Goal: Check status

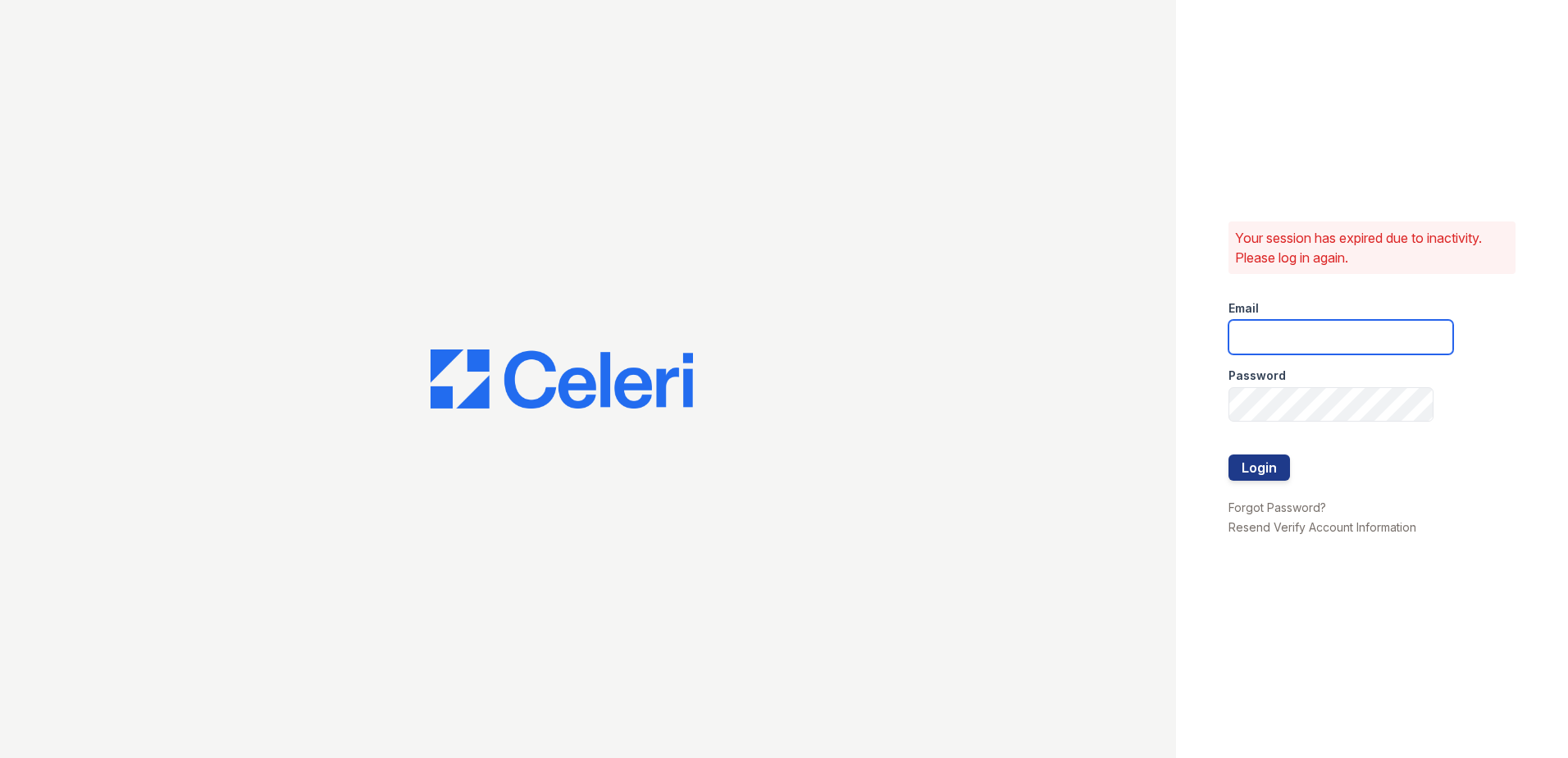
click at [1307, 338] on input "email" at bounding box center [1340, 337] width 225 height 35
type input "Sbrodnax@trinity-pm.com"
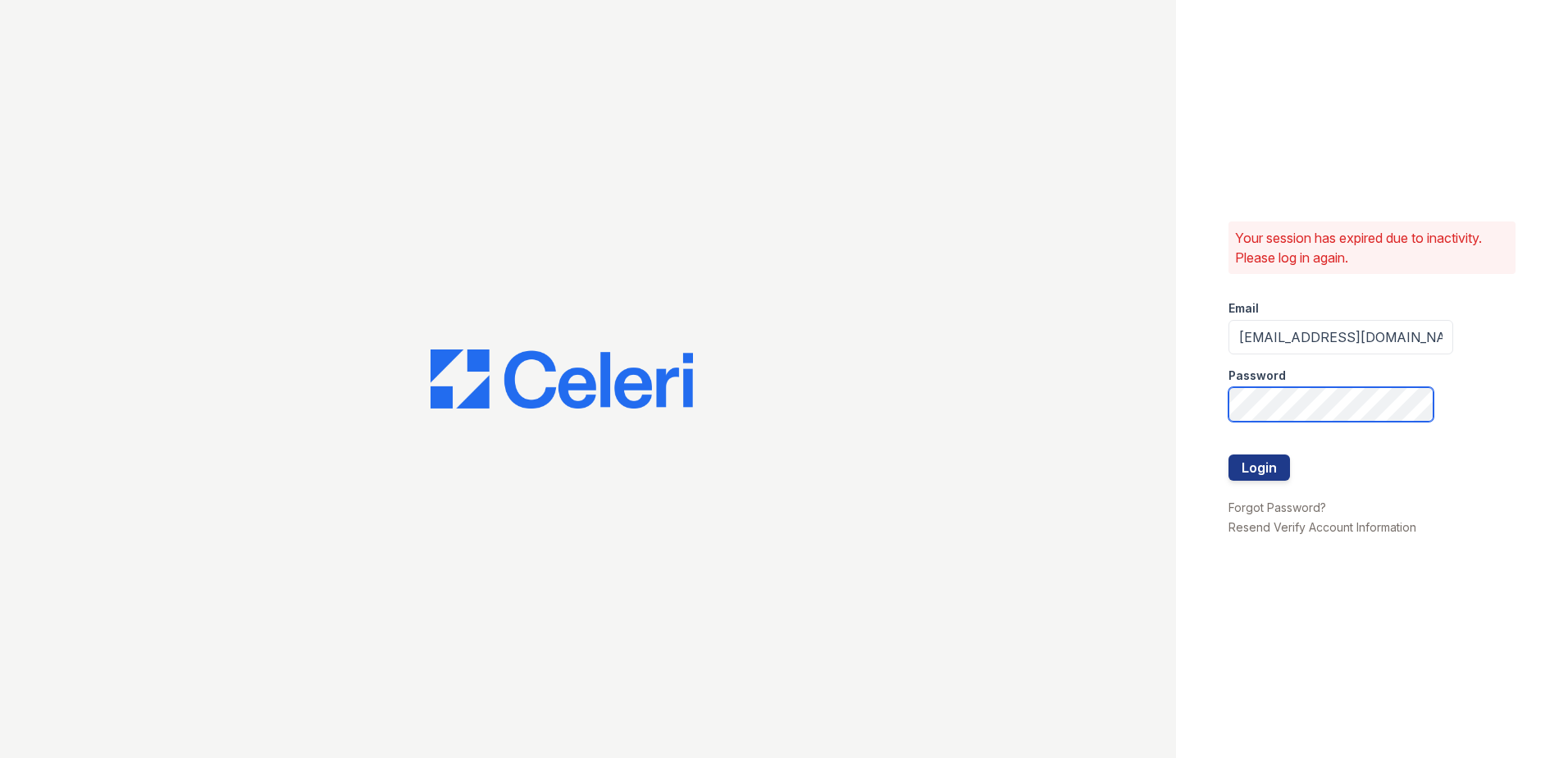
click at [1229, 454] on button "Login" at bounding box center [1259, 467] width 62 height 26
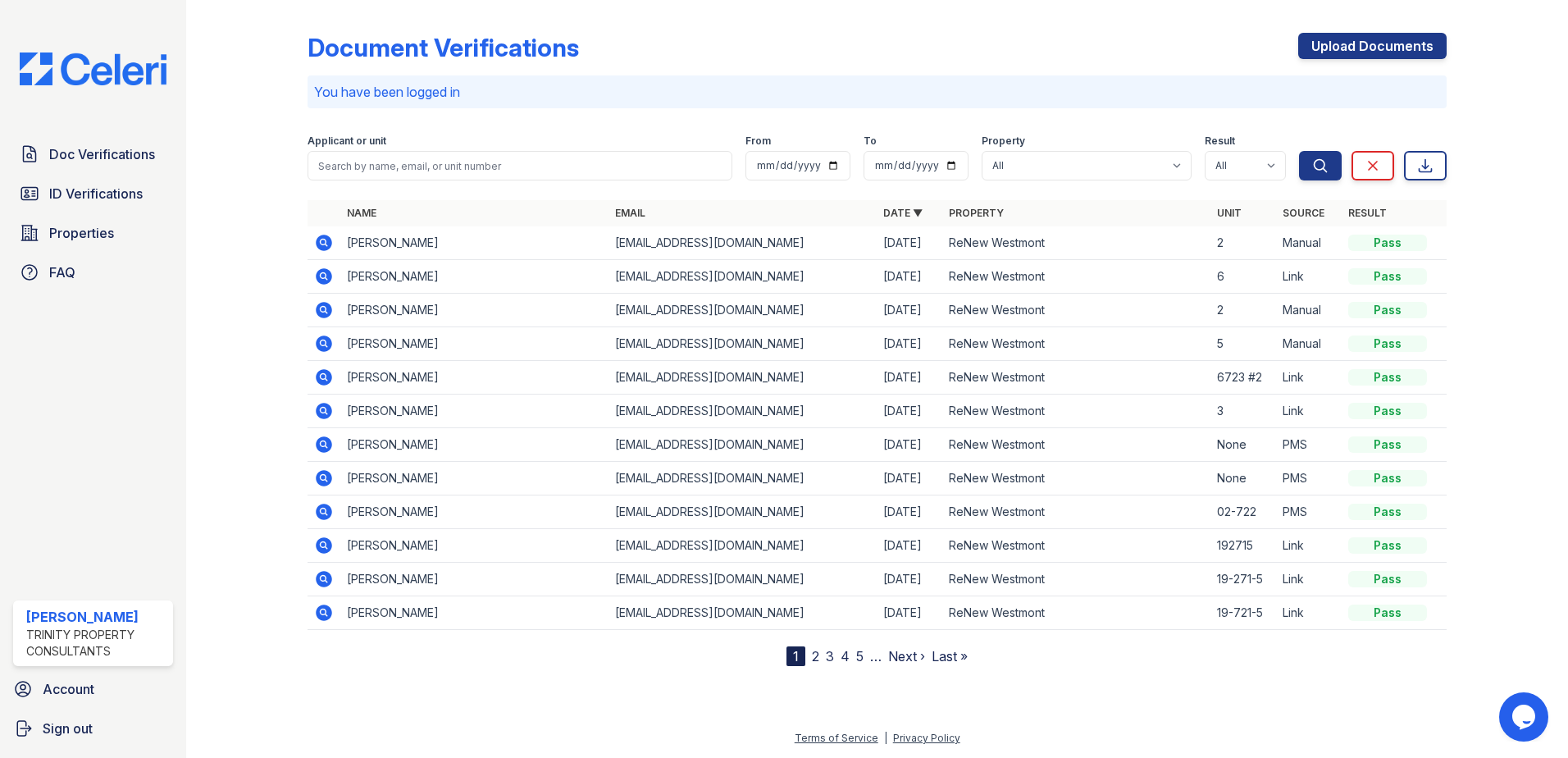
click at [319, 481] on icon at bounding box center [324, 478] width 16 height 16
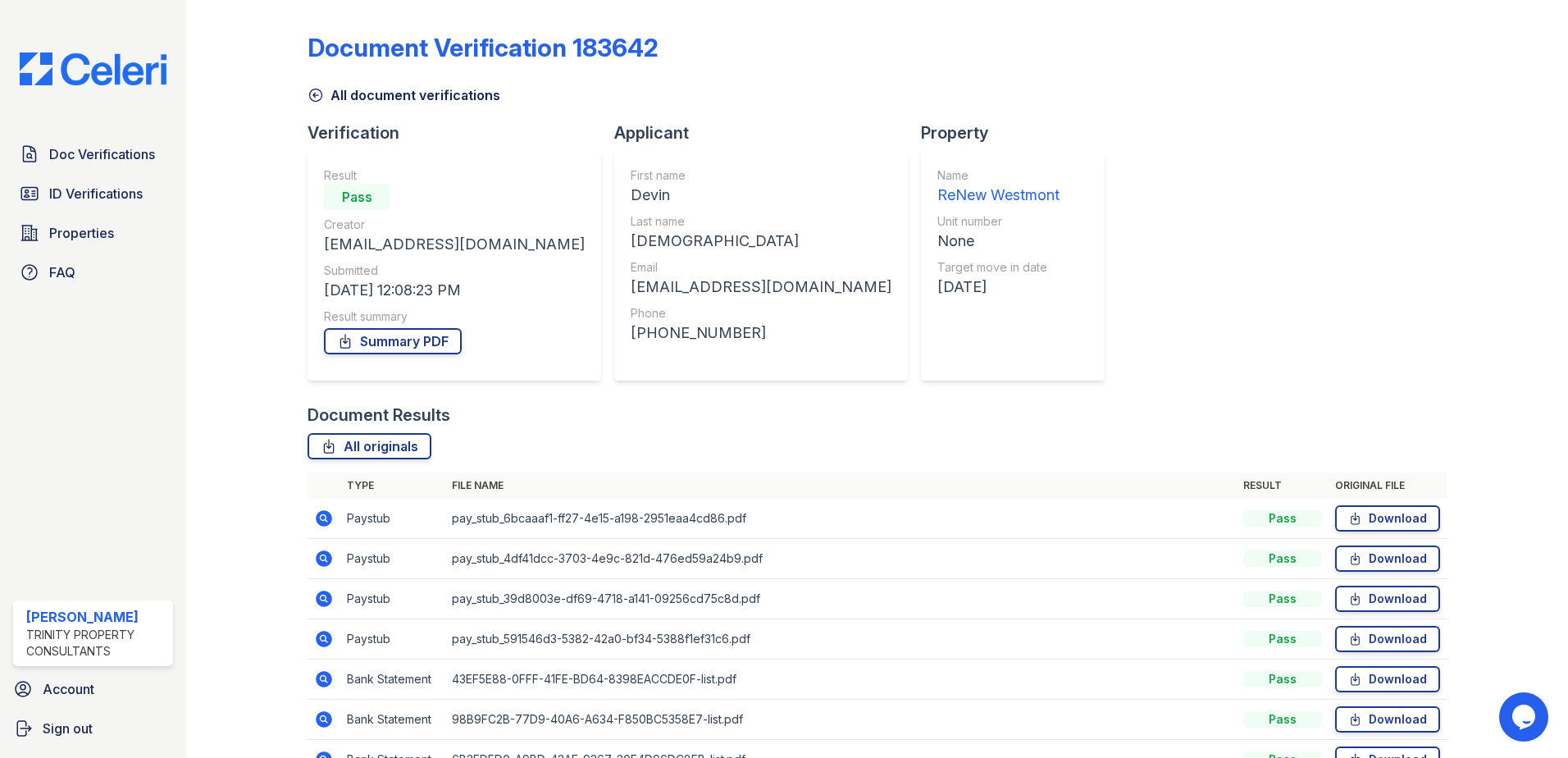
click at [323, 599] on icon at bounding box center [322, 597] width 5 height 5
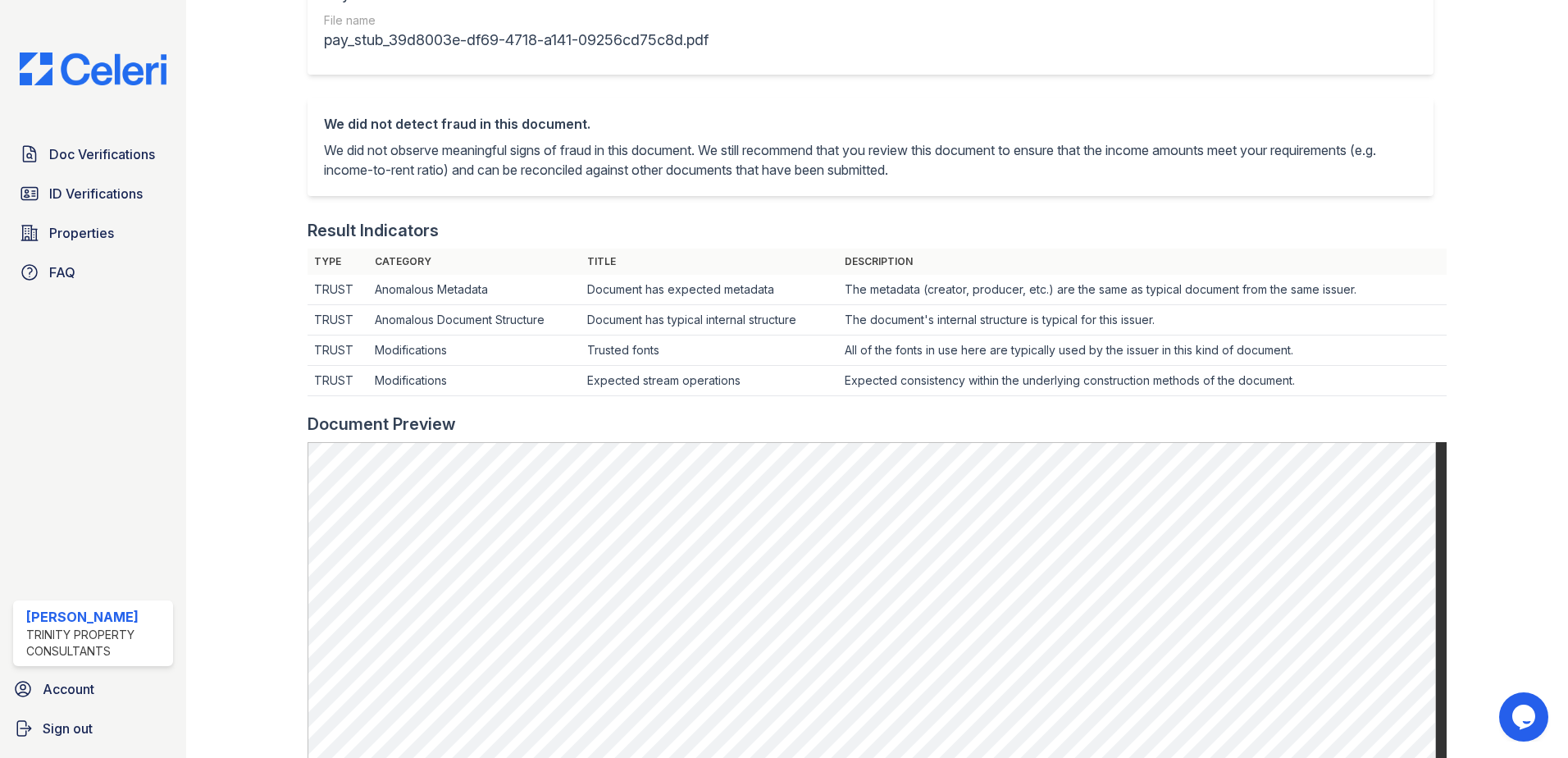
scroll to position [787, 0]
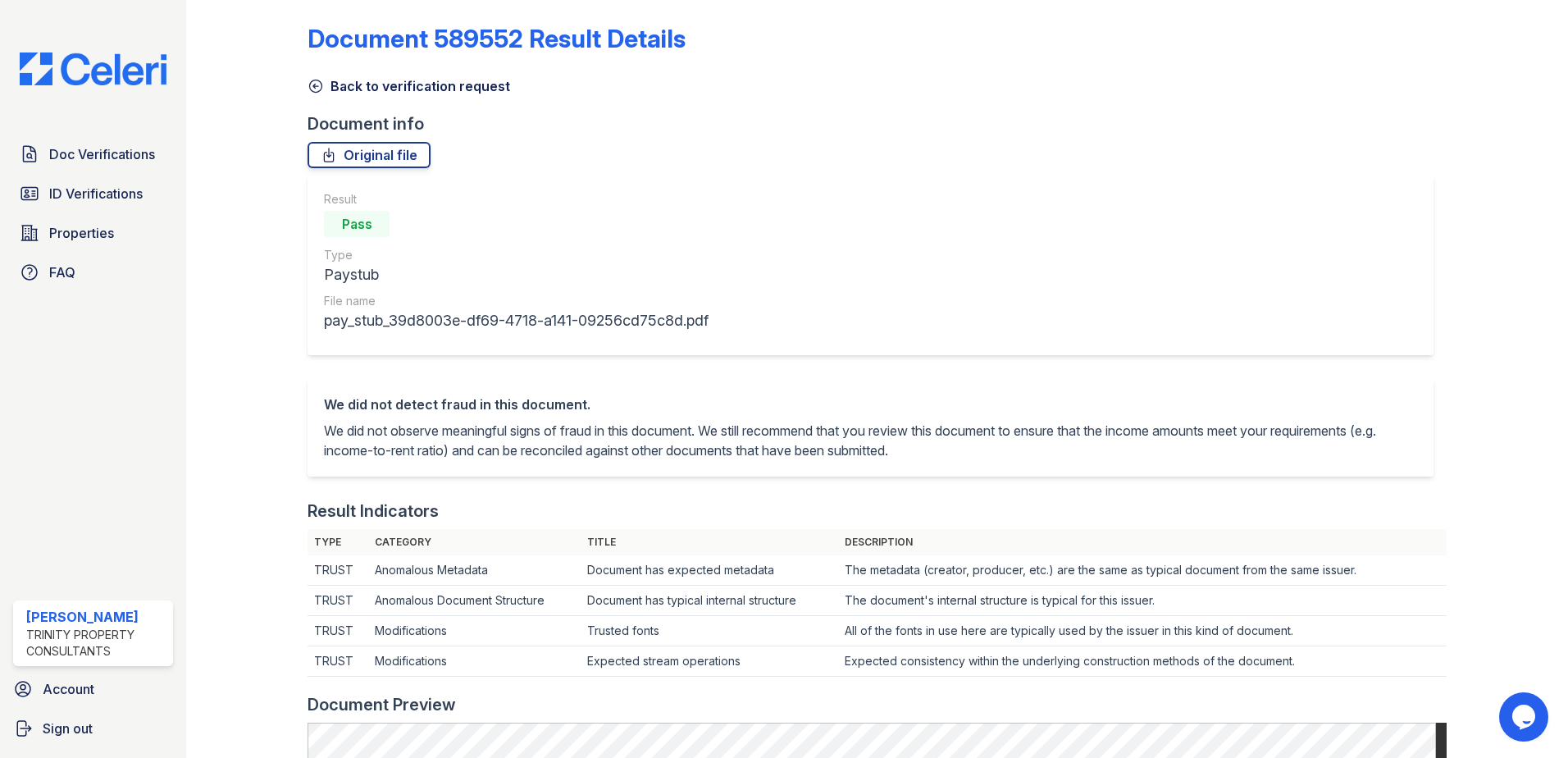
scroll to position [0, 0]
